Goal: Task Accomplishment & Management: Manage account settings

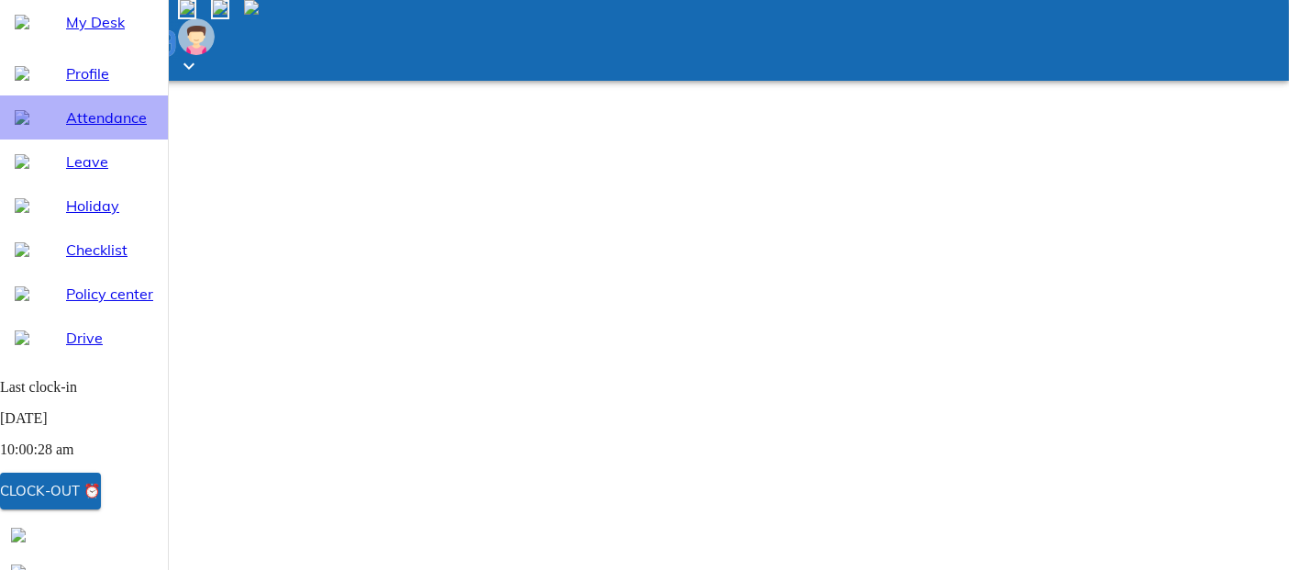
click at [123, 139] on div "Attendance" at bounding box center [84, 117] width 168 height 44
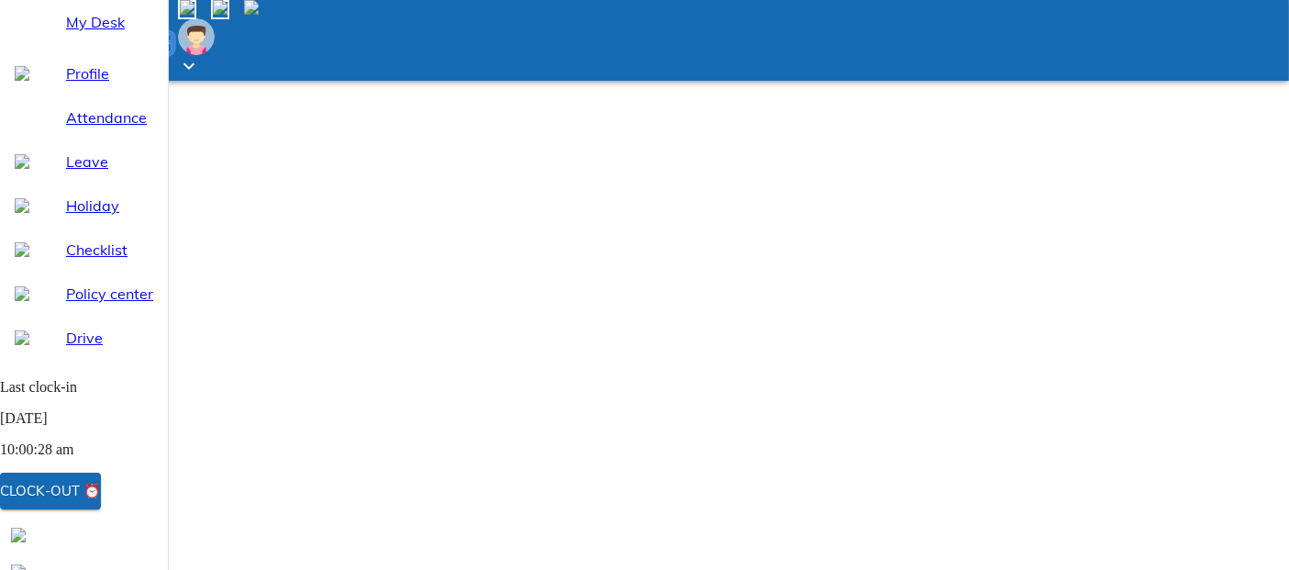
select select "9"
click at [101, 487] on div "Clock-out ⏰" at bounding box center [50, 491] width 101 height 24
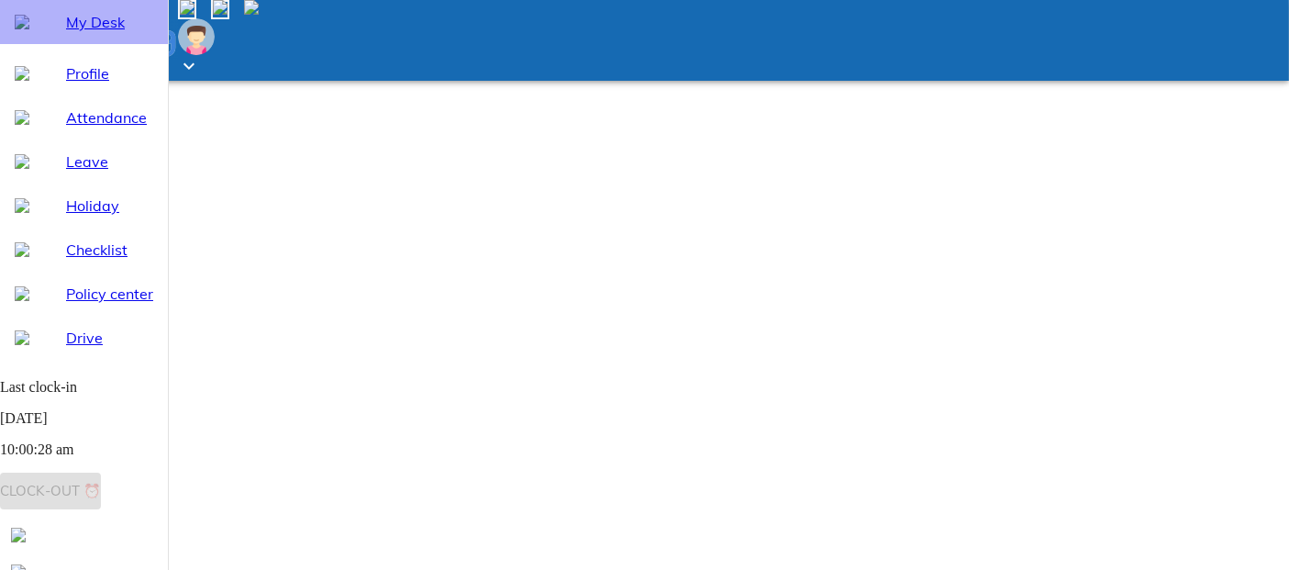
click at [94, 33] on span "My Desk" at bounding box center [109, 22] width 87 height 22
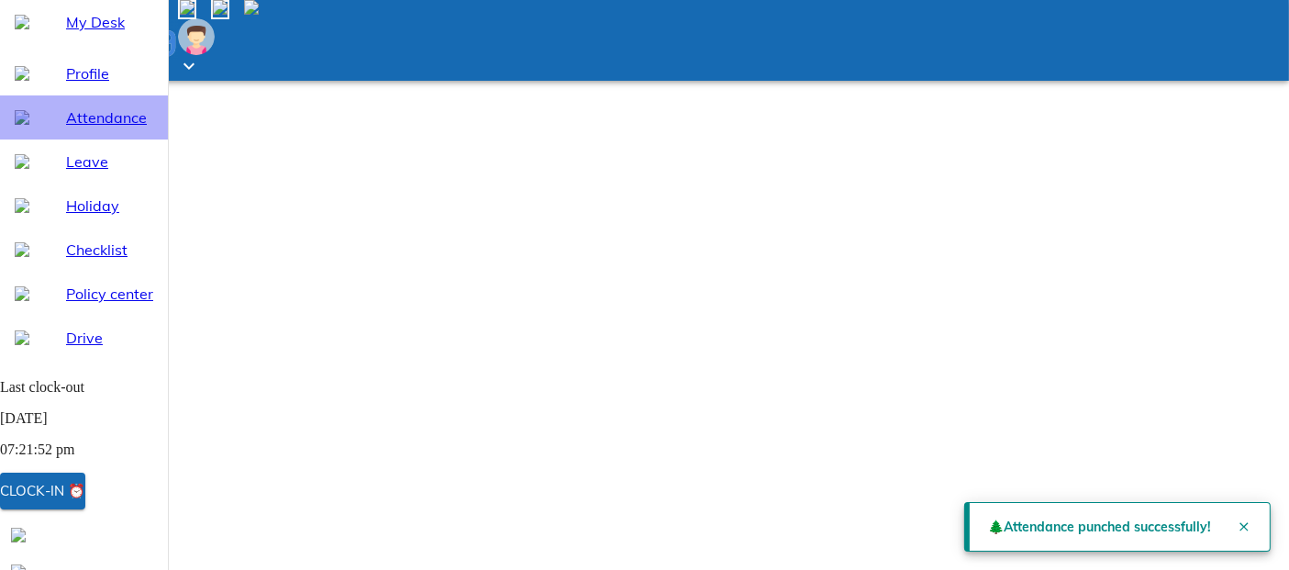
click at [100, 139] on div "Attendance" at bounding box center [84, 117] width 168 height 44
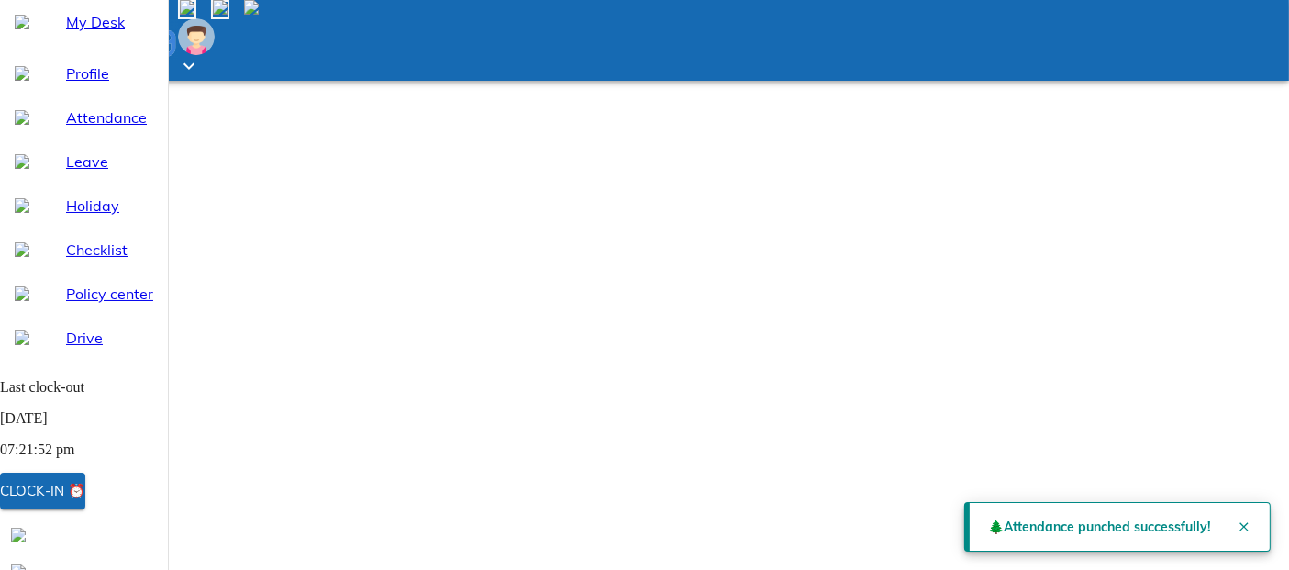
select select "9"
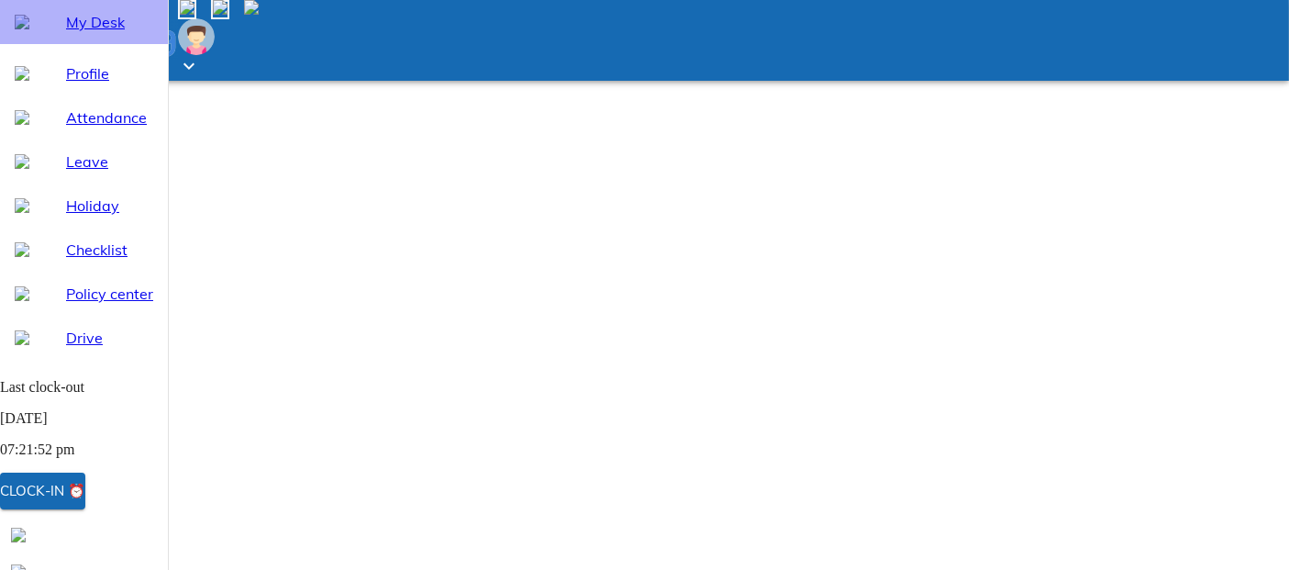
click at [77, 44] on div "My Desk" at bounding box center [84, 22] width 168 height 44
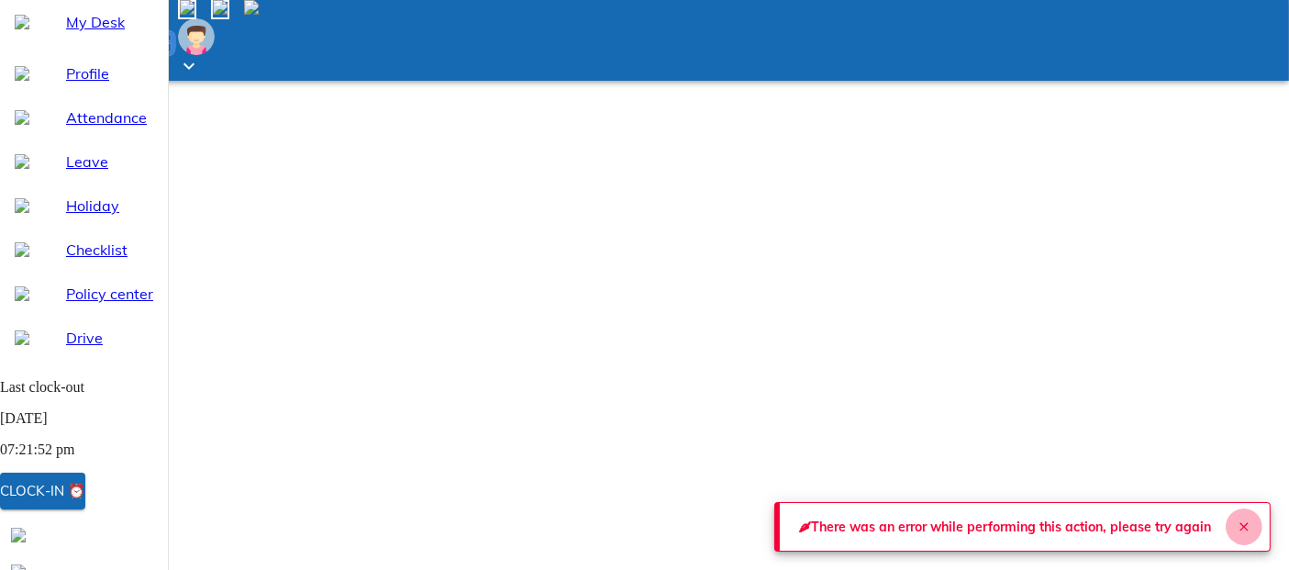
click at [1239, 522] on icon "Close" at bounding box center [1243, 526] width 8 height 8
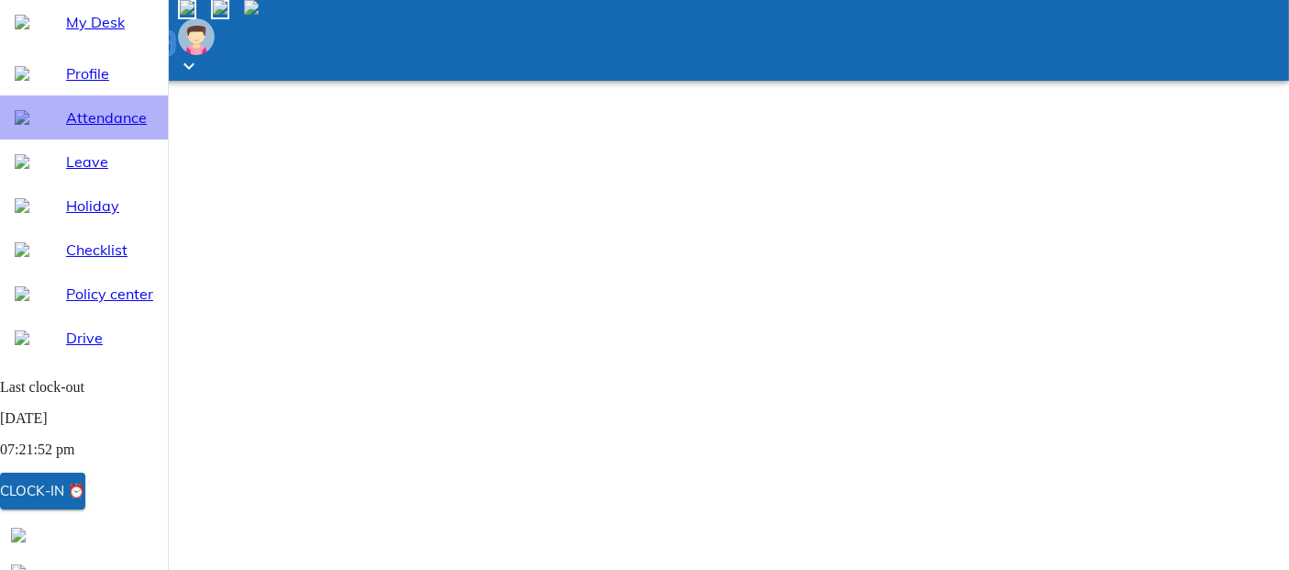
click at [99, 128] on span "Attendance" at bounding box center [109, 117] width 87 height 22
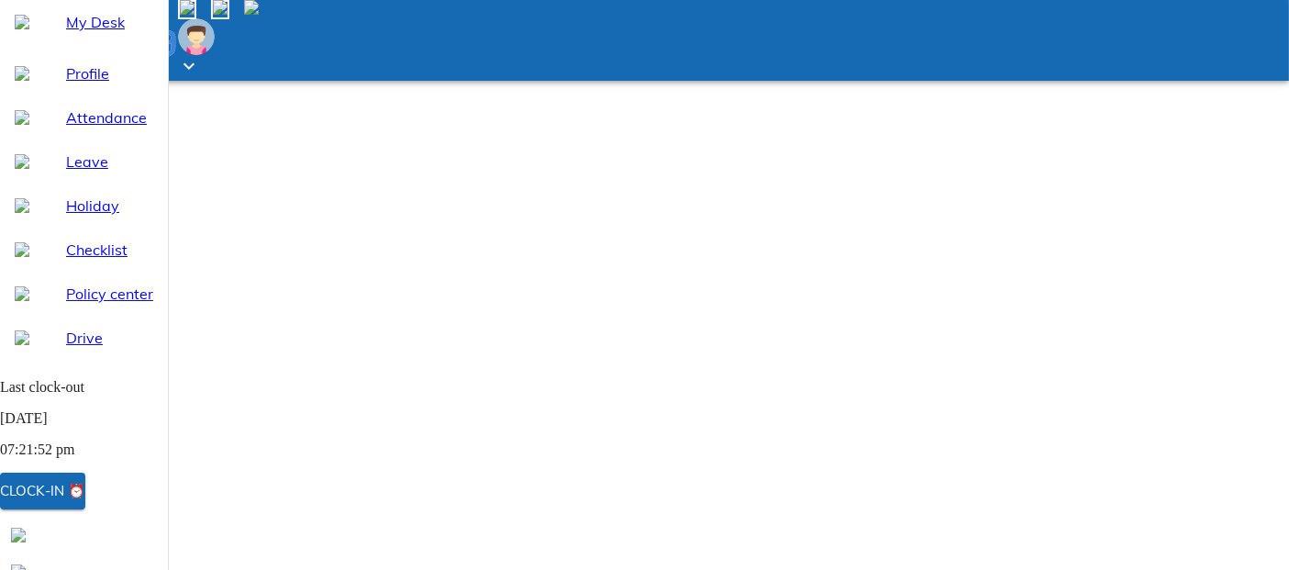
select select "9"
click at [78, 33] on span "My Desk" at bounding box center [109, 22] width 87 height 22
